Goal: Transaction & Acquisition: Purchase product/service

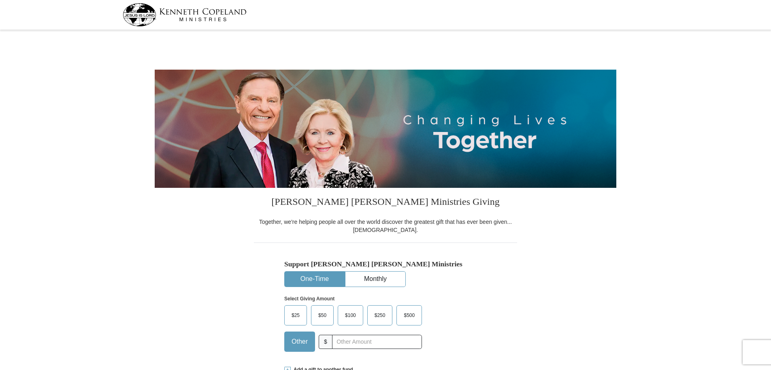
select select "AK"
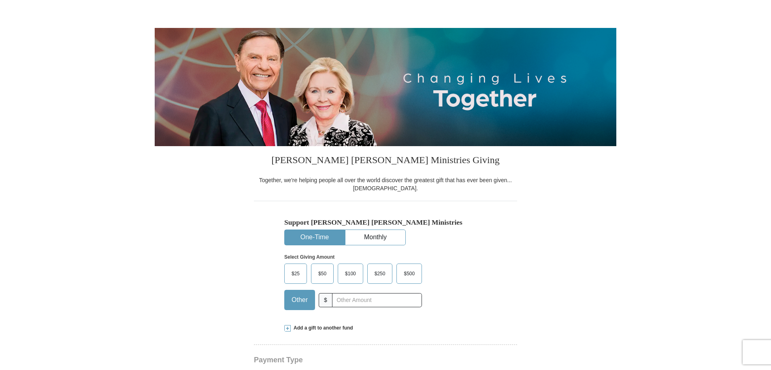
scroll to position [81, 0]
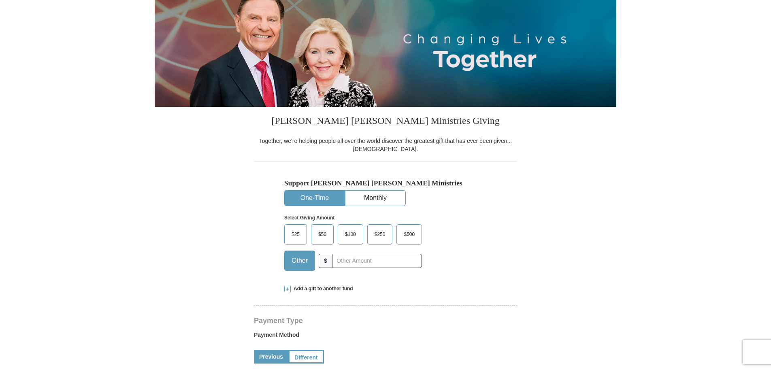
click at [342, 262] on input "text" at bounding box center [377, 261] width 90 height 14
type input "150.00"
click at [452, 240] on div "$25 $50 $100 $250 $500 $" at bounding box center [368, 250] width 168 height 53
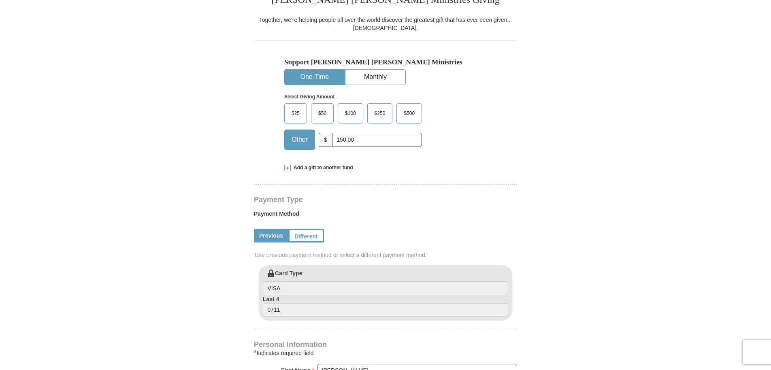
scroll to position [202, 0]
click at [308, 234] on link "Different" at bounding box center [305, 235] width 34 height 14
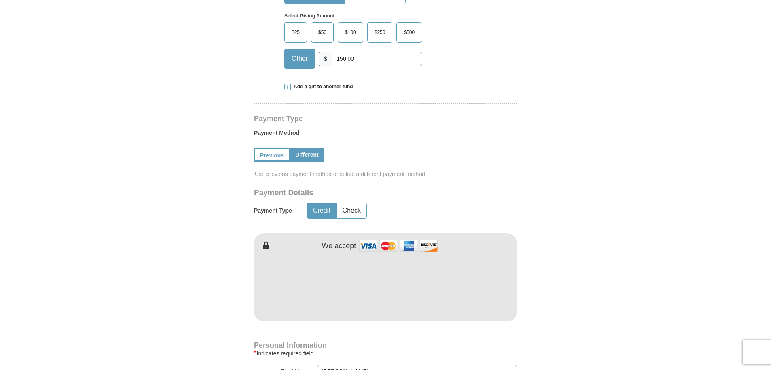
scroll to position [283, 0]
click at [468, 319] on div at bounding box center [385, 285] width 263 height 71
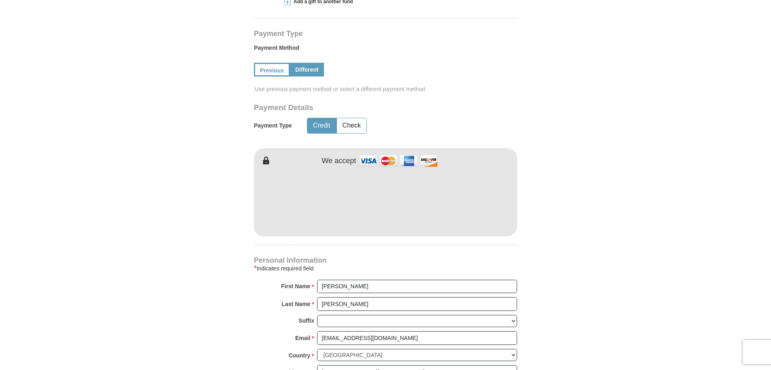
scroll to position [405, 0]
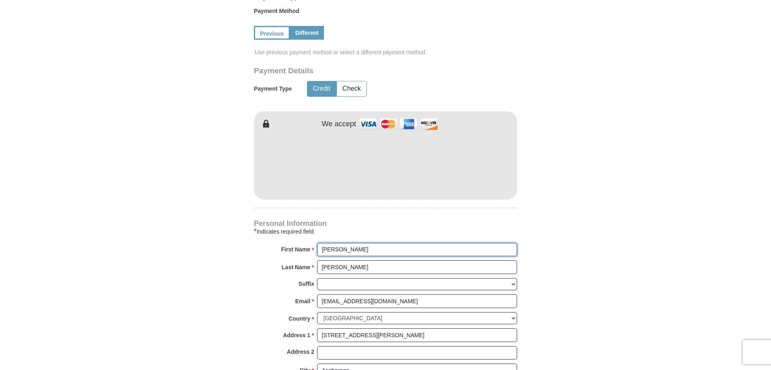
click at [343, 249] on input "[PERSON_NAME]" at bounding box center [417, 250] width 200 height 14
type input "[PERSON_NAME]"
click at [225, 266] on form "[PERSON_NAME] [PERSON_NAME] Ministries Giving Together, we're helping people al…" at bounding box center [386, 104] width 462 height 954
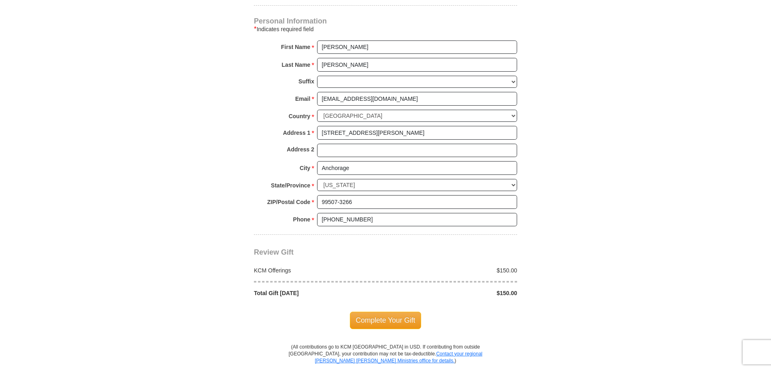
scroll to position [607, 0]
click at [384, 319] on span "Complete Your Gift" at bounding box center [386, 320] width 72 height 17
